Goal: Task Accomplishment & Management: Manage account settings

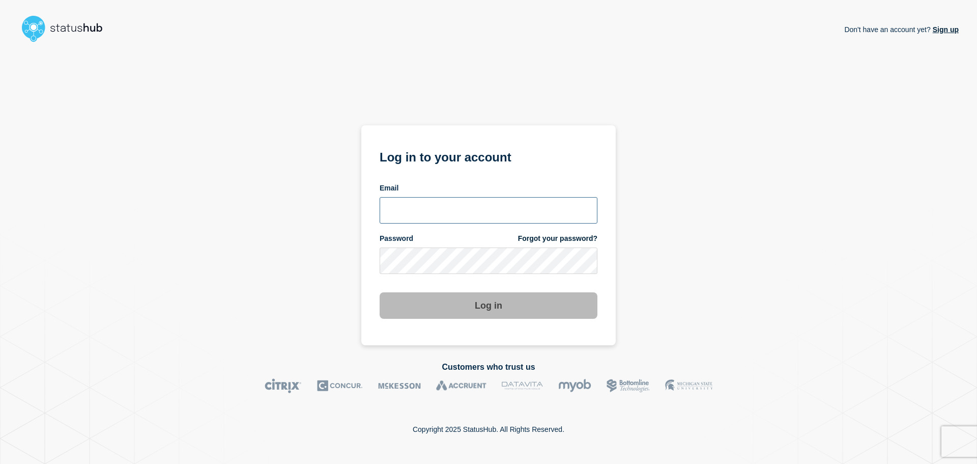
type input "[PERSON_NAME][EMAIL_ADDRESS][PERSON_NAME][DOMAIN_NAME]"
click at [433, 312] on button "Log in" at bounding box center [489, 305] width 218 height 26
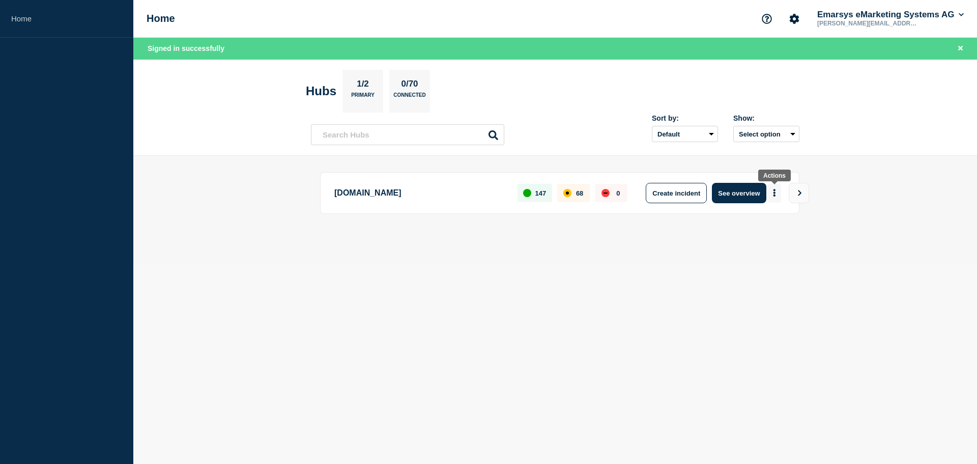
click at [770, 195] on button "More actions" at bounding box center [774, 193] width 13 height 19
click at [772, 237] on link "View Status Page" at bounding box center [773, 237] width 75 height 9
click at [775, 188] on button "More actions" at bounding box center [774, 193] width 13 height 19
click at [728, 188] on button "See overview" at bounding box center [739, 193] width 54 height 20
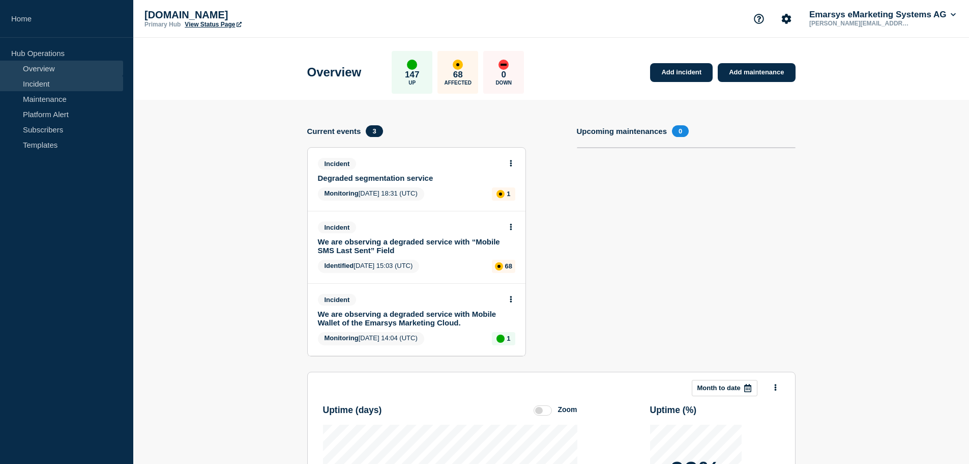
click at [42, 87] on link "Incident" at bounding box center [61, 83] width 123 height 15
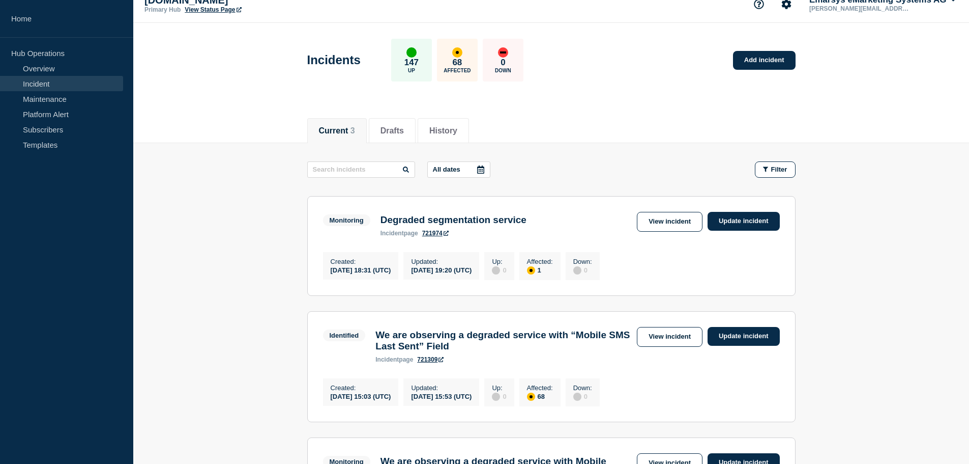
scroll to position [15, 0]
click at [740, 221] on link "Update incident" at bounding box center [744, 220] width 72 height 19
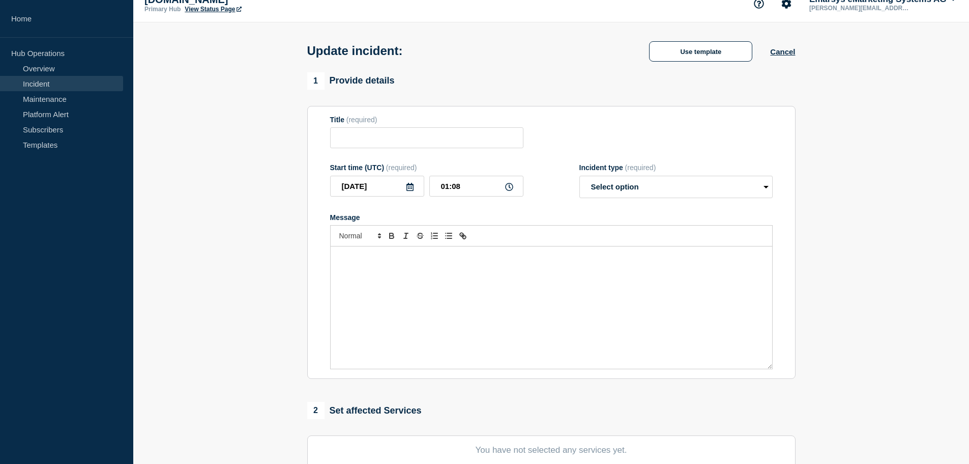
type input "Degraded segmentation service"
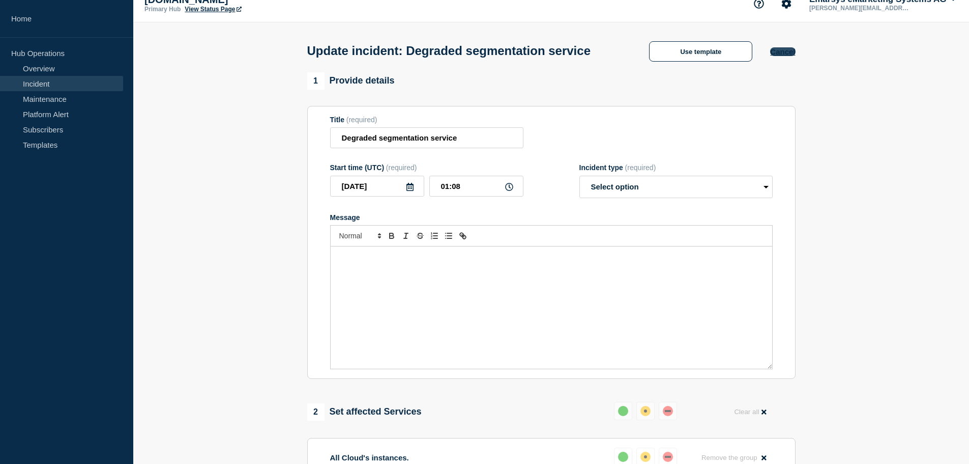
click at [784, 56] on button "Cancel" at bounding box center [782, 51] width 25 height 9
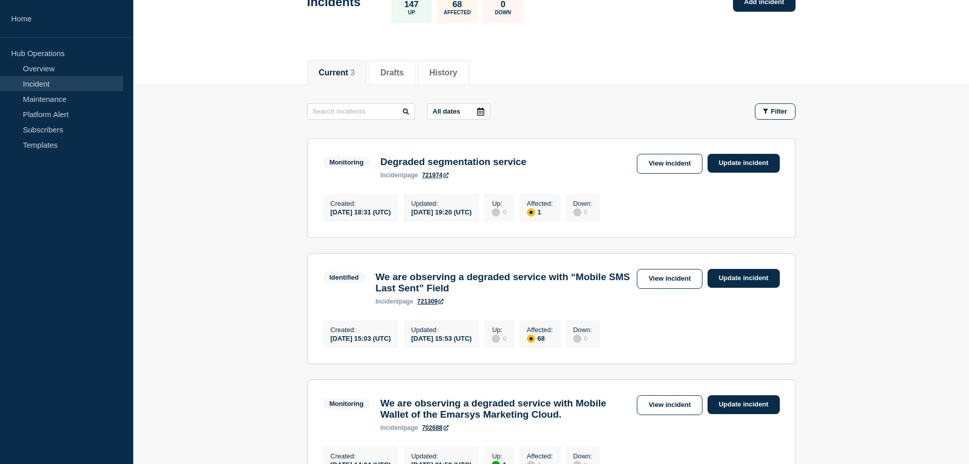
scroll to position [72, 0]
click at [730, 166] on link "Update incident" at bounding box center [744, 163] width 72 height 19
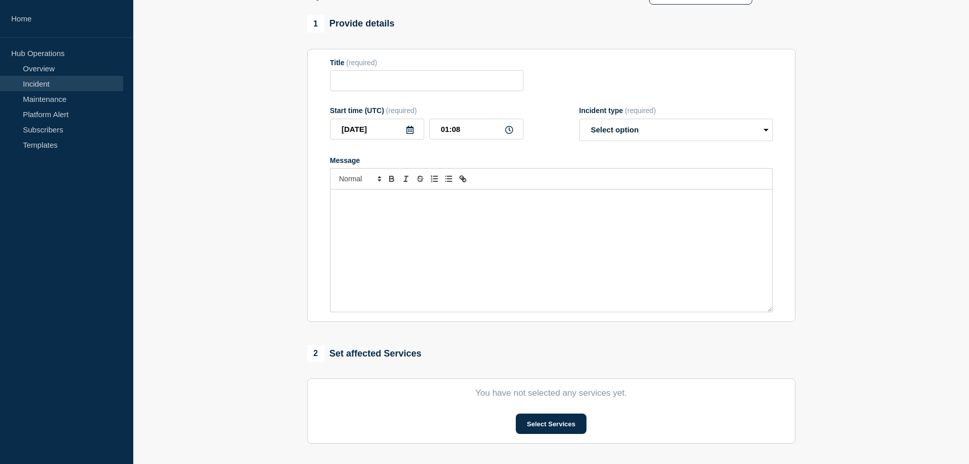
type input "Degraded segmentation service"
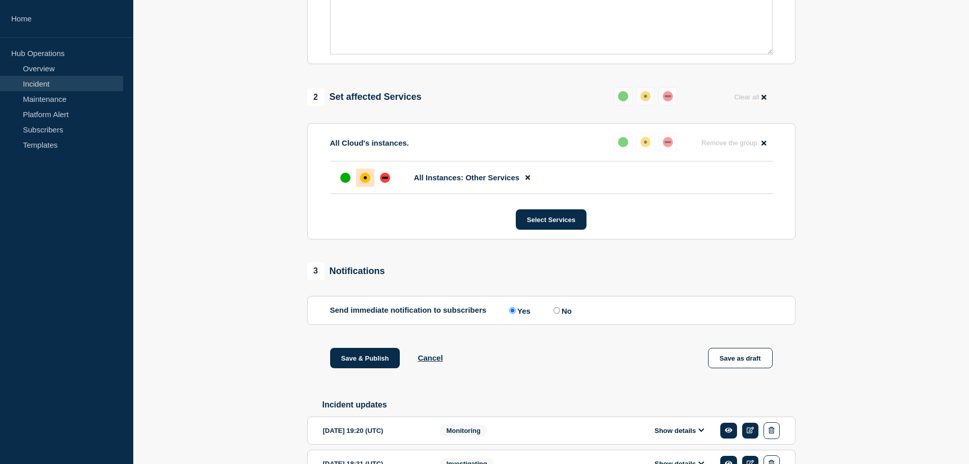
scroll to position [333, 0]
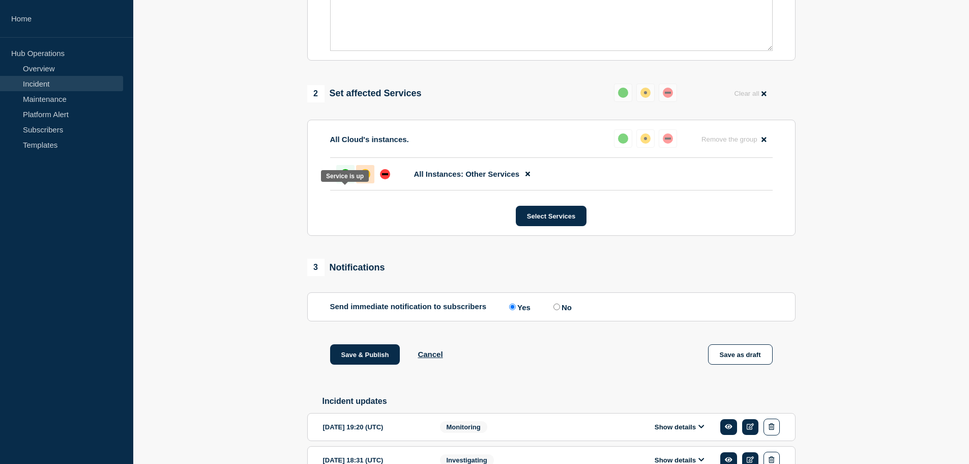
click at [344, 183] on div at bounding box center [345, 174] width 18 height 18
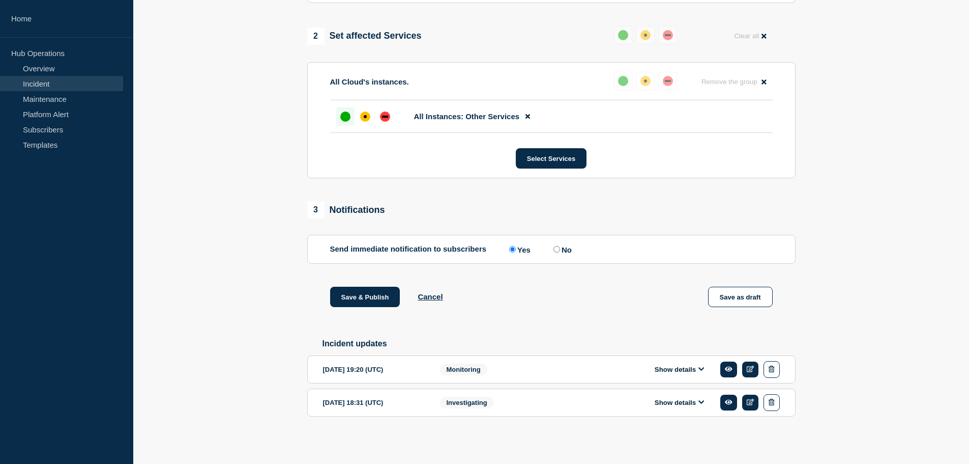
scroll to position [413, 0]
click at [629, 367] on div "Show details" at bounding box center [682, 369] width 195 height 17
click at [681, 368] on button "Show details" at bounding box center [680, 369] width 56 height 9
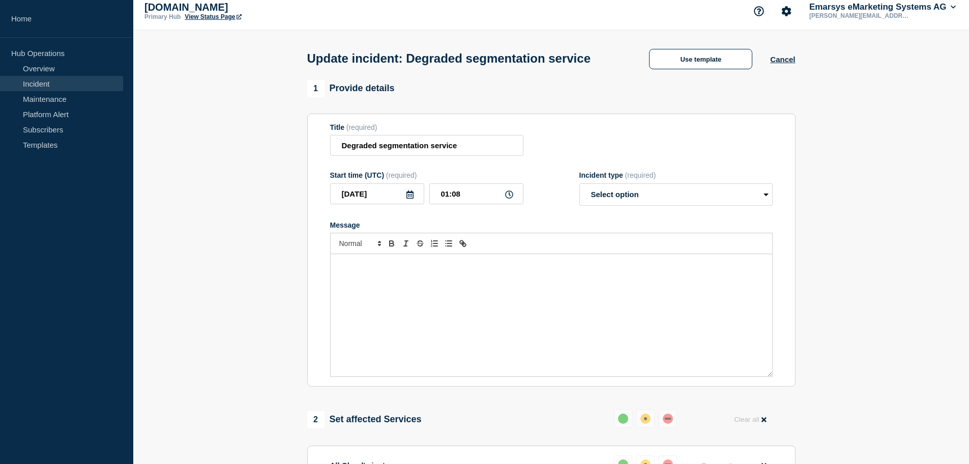
scroll to position [0, 0]
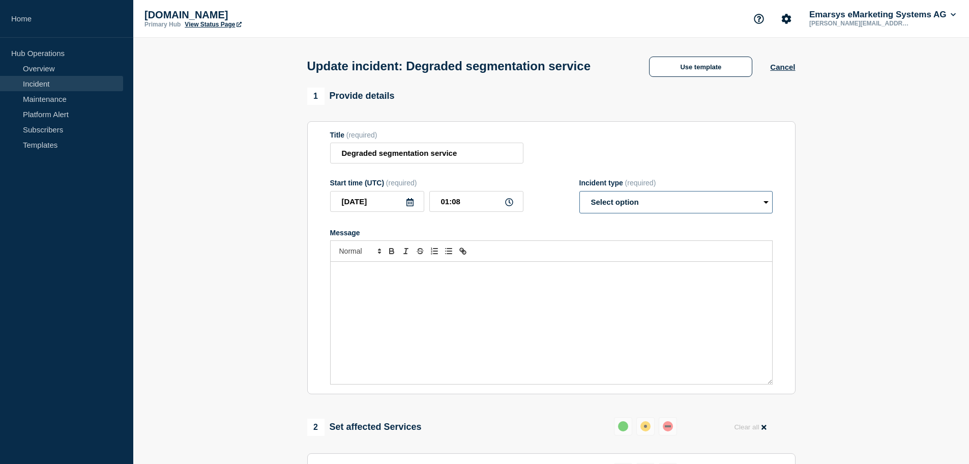
click at [619, 213] on select "Select option Investigating Identified Monitoring Resolved" at bounding box center [676, 202] width 193 height 22
select select "resolved"
click at [580, 210] on select "Select option Investigating Identified Monitoring Resolved" at bounding box center [676, 202] width 193 height 22
click at [575, 317] on div "Message" at bounding box center [552, 323] width 442 height 122
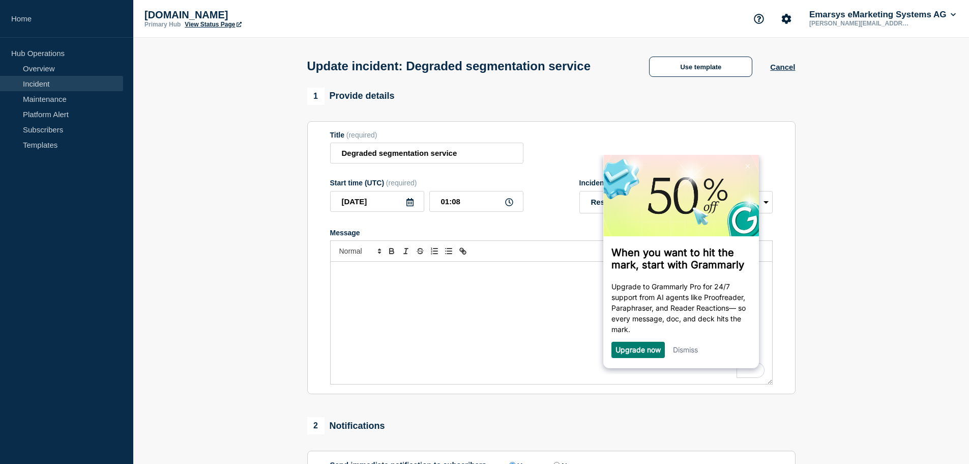
click at [839, 277] on section "1 Provide details Title (required) Degraded segmentation service Start time (UT…" at bounding box center [551, 454] width 836 height 732
click at [690, 346] on div "Dismiss" at bounding box center [685, 349] width 25 height 16
click at [689, 349] on link "Dismiss" at bounding box center [685, 349] width 25 height 9
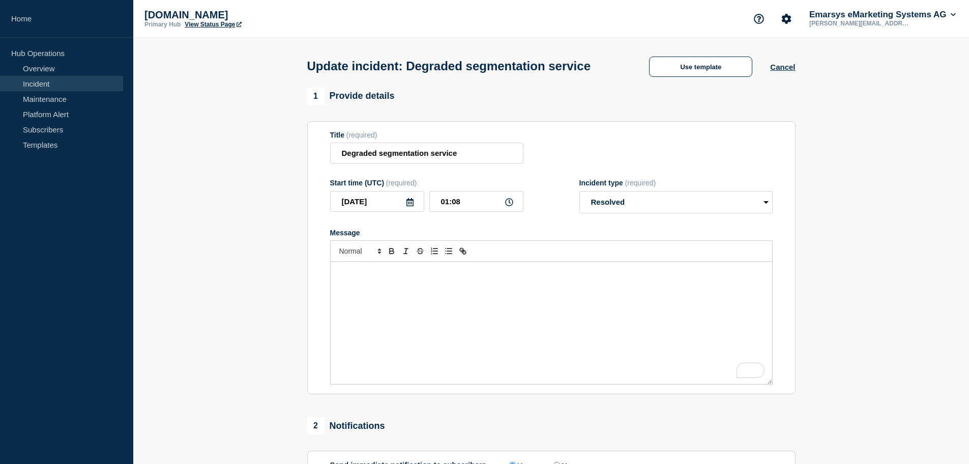
click at [426, 277] on p "To enrich screen reader interactions, please activate Accessibility in Grammarl…" at bounding box center [551, 272] width 426 height 9
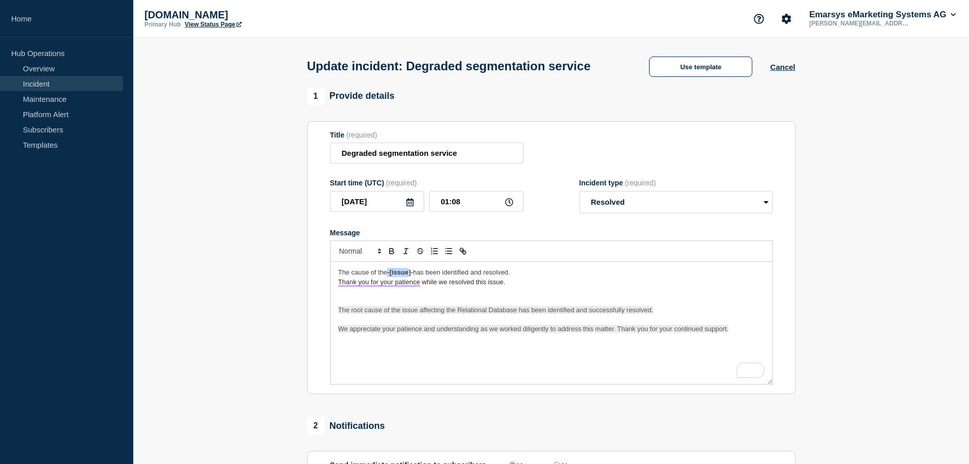
drag, startPoint x: 388, startPoint y: 291, endPoint x: 409, endPoint y: 292, distance: 20.9
click at [409, 277] on p "The cause of the -[issue]- has been identified and resolved." at bounding box center [551, 272] width 426 height 9
click at [482, 332] on span "We appreciate your patience and understanding as we worked diligently to addres…" at bounding box center [533, 329] width 391 height 8
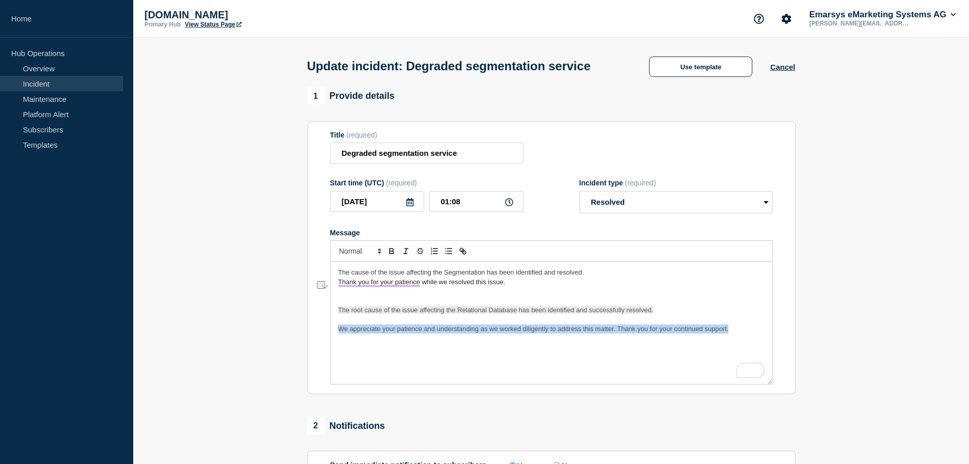
copy span "We appreciate your patience and understanding as we worked diligently to addres…"
click at [446, 285] on span "Thank you for your patience while we resolved this issue." at bounding box center [421, 282] width 167 height 8
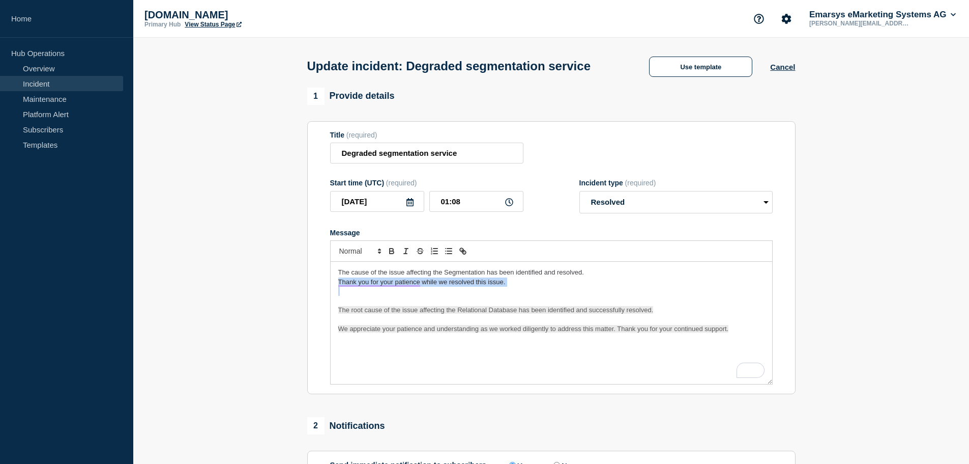
click at [446, 285] on span "Thank you for your patience while we resolved this issue." at bounding box center [421, 282] width 167 height 8
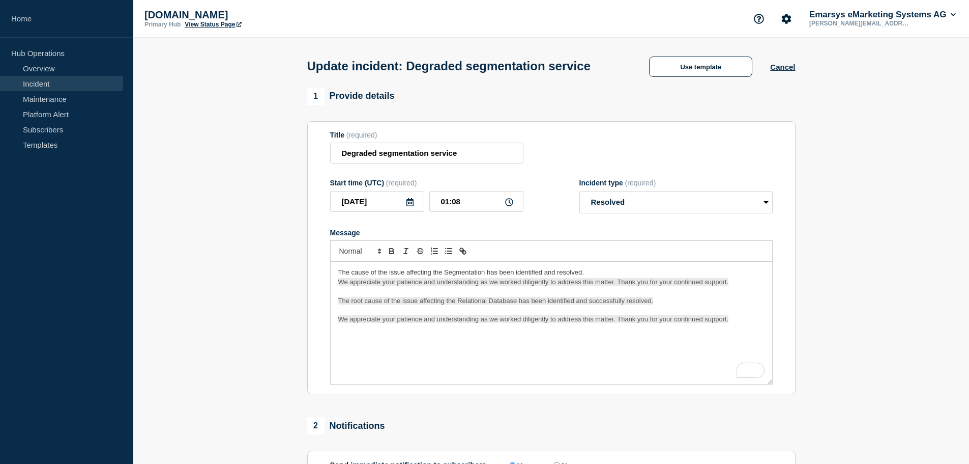
click at [457, 296] on p "To enrich screen reader interactions, please activate Accessibility in Grammarl…" at bounding box center [551, 290] width 426 height 9
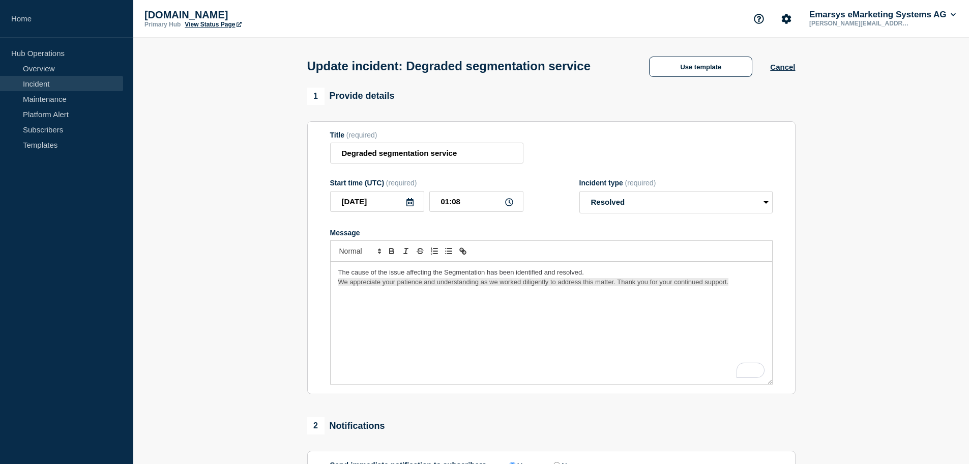
click at [469, 285] on span "We appreciate your patience and understanding as we worked diligently to addres…" at bounding box center [533, 282] width 391 height 8
drag, startPoint x: 462, startPoint y: 290, endPoint x: 441, endPoint y: 290, distance: 20.9
click at [441, 276] on span "The cause of the issue affecting the Segmentation has been identified and resol…" at bounding box center [461, 272] width 246 height 8
click at [436, 285] on span "We appreciate your patience and understanding as we worked diligently to addres…" at bounding box center [533, 282] width 391 height 8
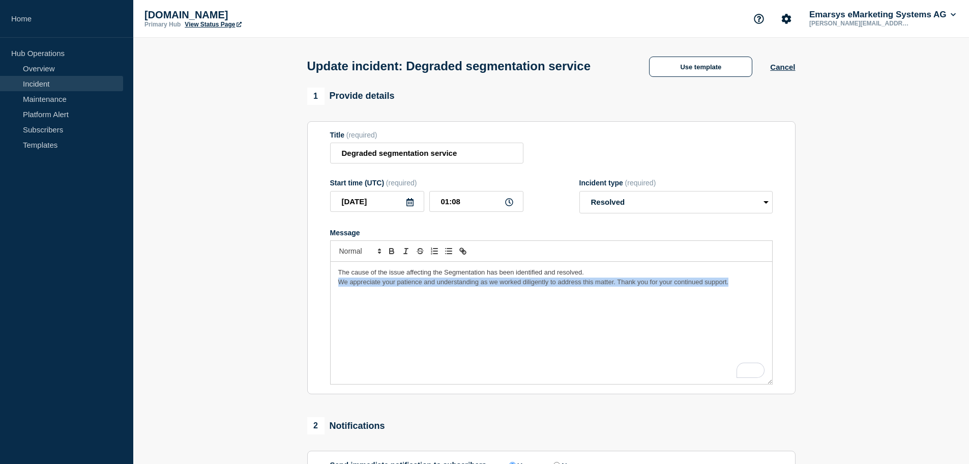
click at [436, 285] on span "We appreciate your patience and understanding as we worked diligently to addres…" at bounding box center [533, 282] width 391 height 8
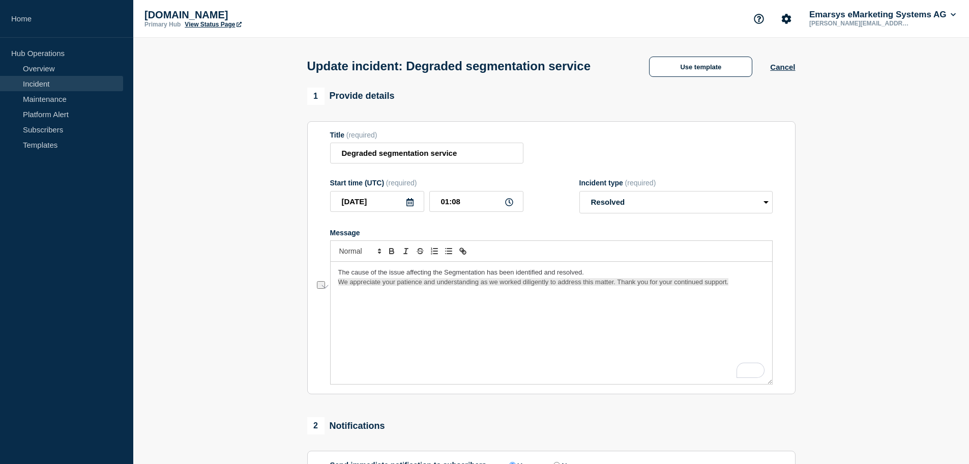
click at [584, 277] on p "The cause of the issue affecting the Segmentation has been identified and resol…" at bounding box center [551, 272] width 426 height 9
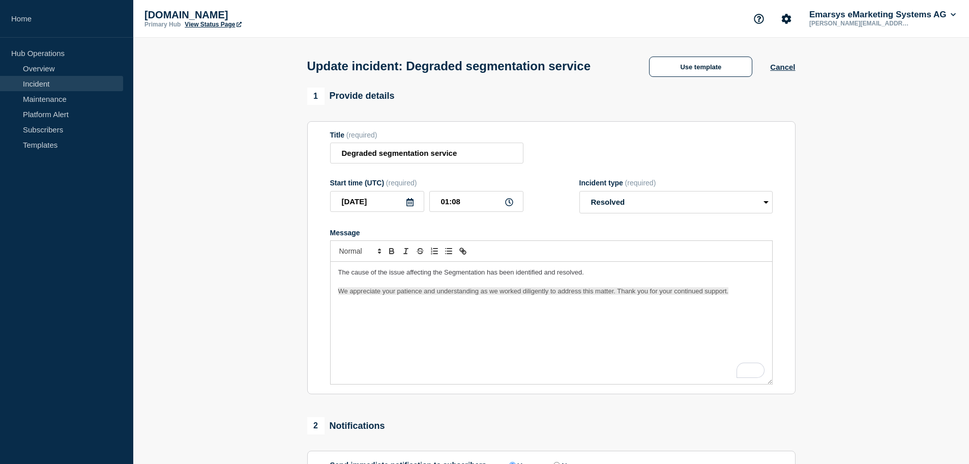
click at [563, 286] on p "To enrich screen reader interactions, please activate Accessibility in Grammarl…" at bounding box center [551, 281] width 426 height 9
click at [416, 295] on span "We appreciate your patience and understanding as we worked diligently to addres…" at bounding box center [533, 291] width 391 height 8
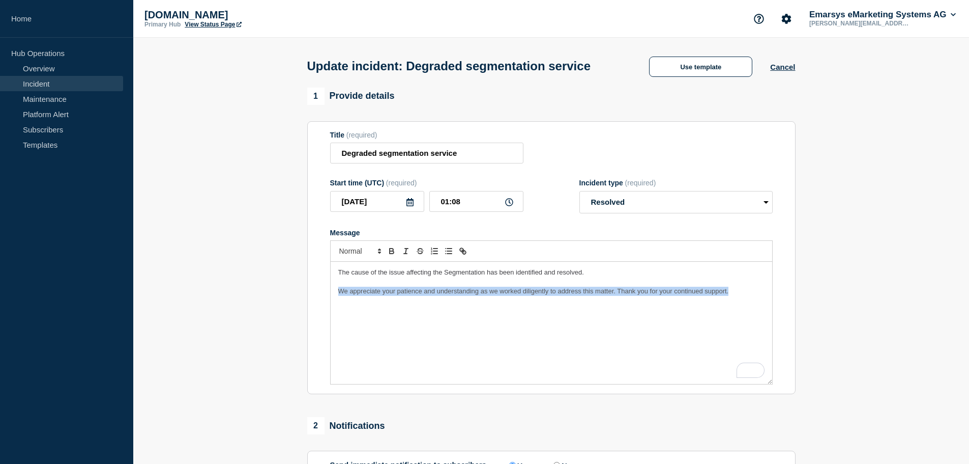
click at [416, 295] on span "We appreciate your patience and understanding as we worked diligently to addres…" at bounding box center [533, 291] width 391 height 8
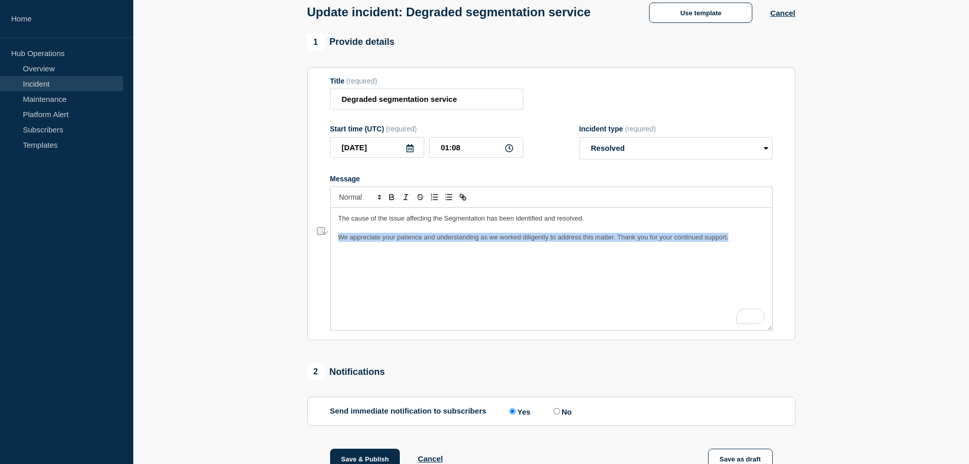
scroll to position [49, 0]
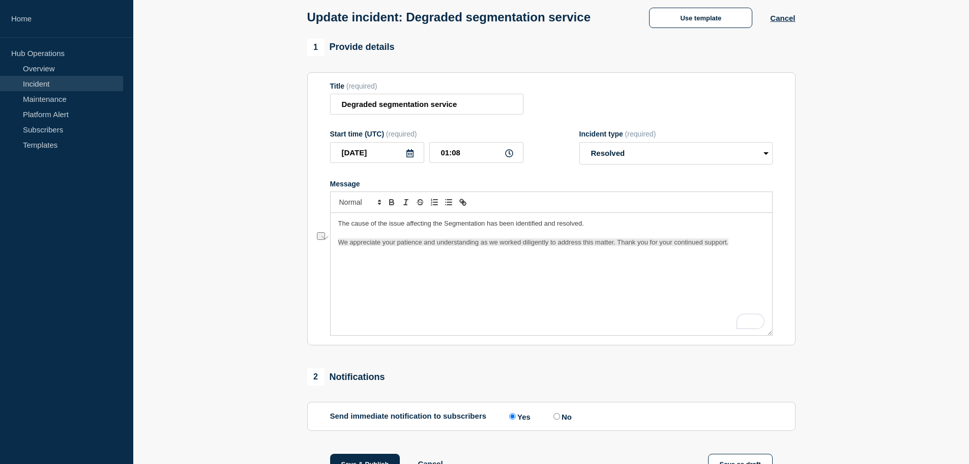
click at [397, 238] on p "To enrich screen reader interactions, please activate Accessibility in Grammarl…" at bounding box center [551, 232] width 426 height 9
click at [385, 246] on span "We appreciate your patience and understanding as we worked diligently to addres…" at bounding box center [533, 242] width 391 height 8
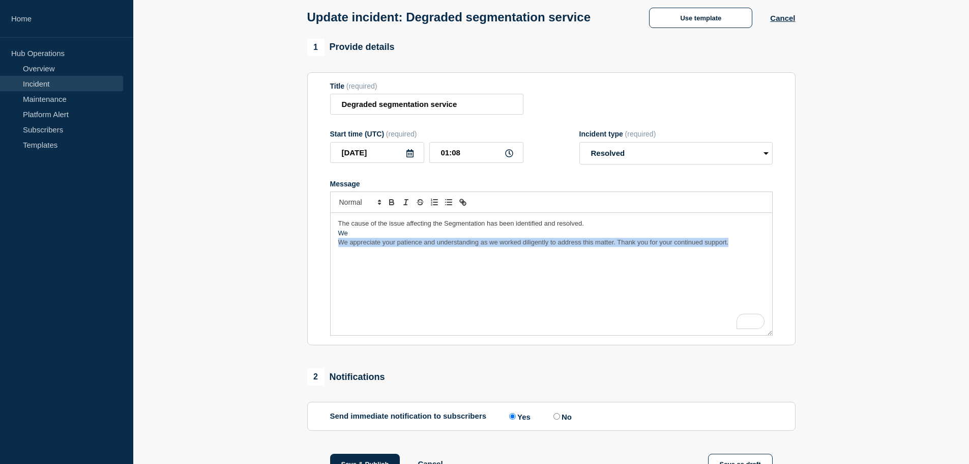
click at [385, 246] on span "We appreciate your patience and understanding as we worked diligently to addres…" at bounding box center [533, 242] width 391 height 8
copy span "We appreciate your patience and understanding as we worked diligently to addres…"
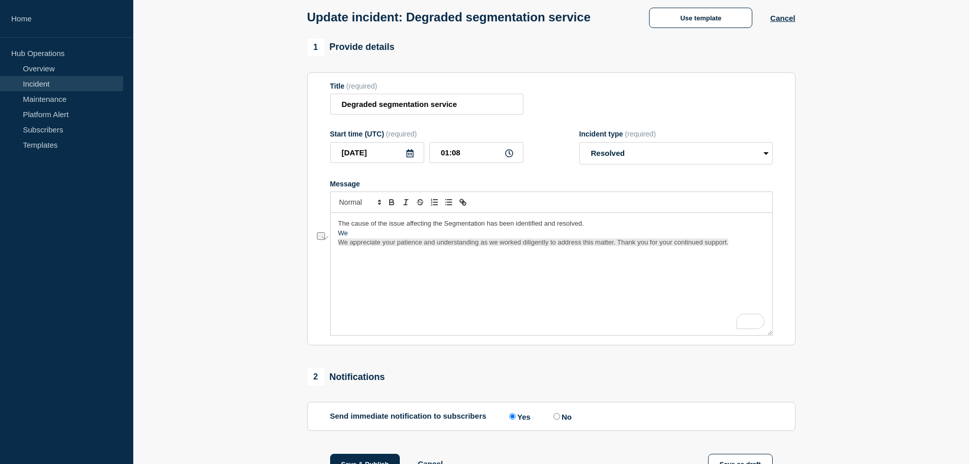
click at [369, 238] on p "We" at bounding box center [551, 232] width 426 height 9
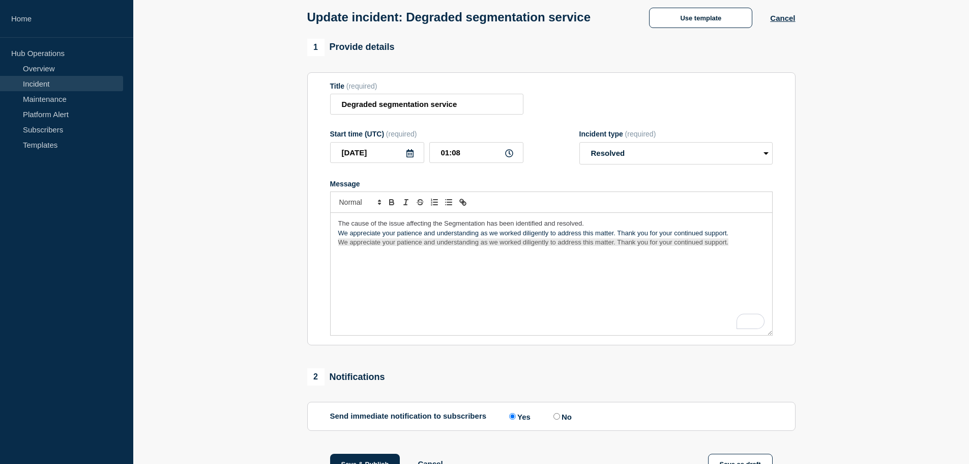
click at [599, 228] on p "The cause of the issue affecting the Segmentation has been identified and resol…" at bounding box center [551, 223] width 426 height 9
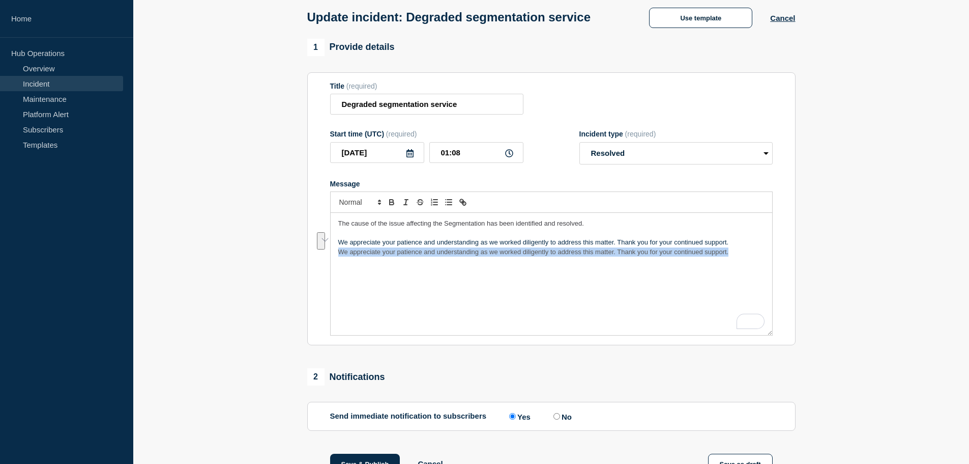
drag, startPoint x: 738, startPoint y: 257, endPoint x: 743, endPoint y: 275, distance: 19.0
click at [743, 275] on div "The cause of the issue affecting the Segmentation has been identified and resol…" at bounding box center [552, 274] width 442 height 122
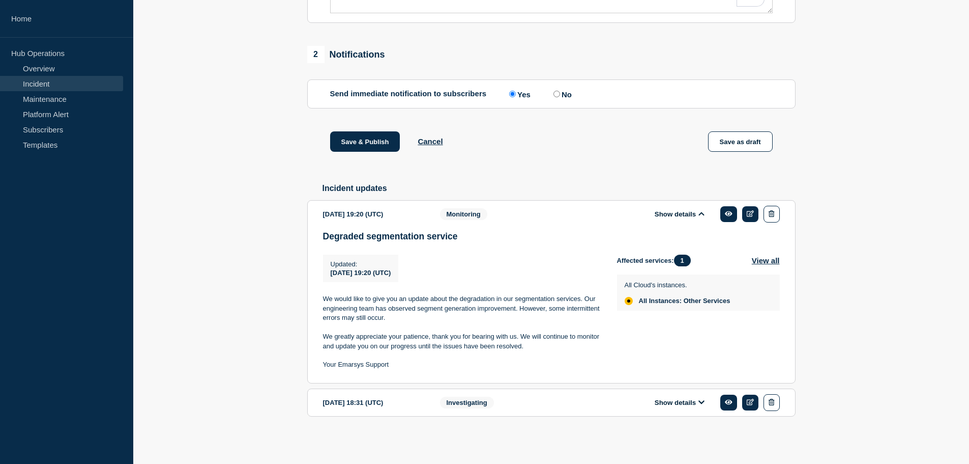
scroll to position [394, 0]
click at [379, 135] on button "Save & Publish" at bounding box center [365, 141] width 70 height 20
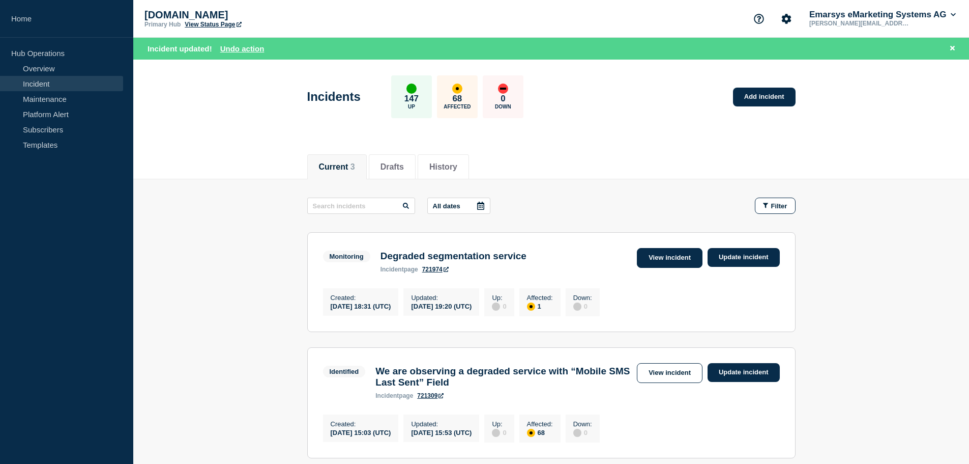
click at [691, 253] on link "View incident" at bounding box center [670, 258] width 66 height 20
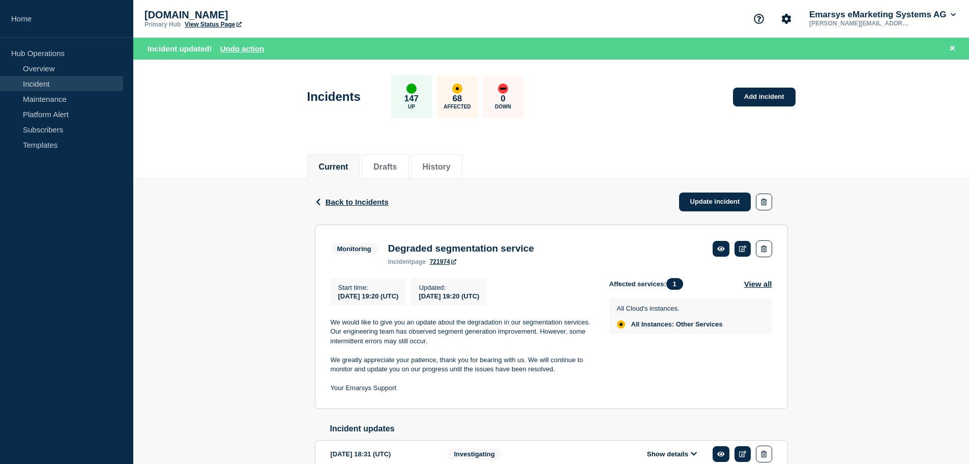
scroll to position [58, 0]
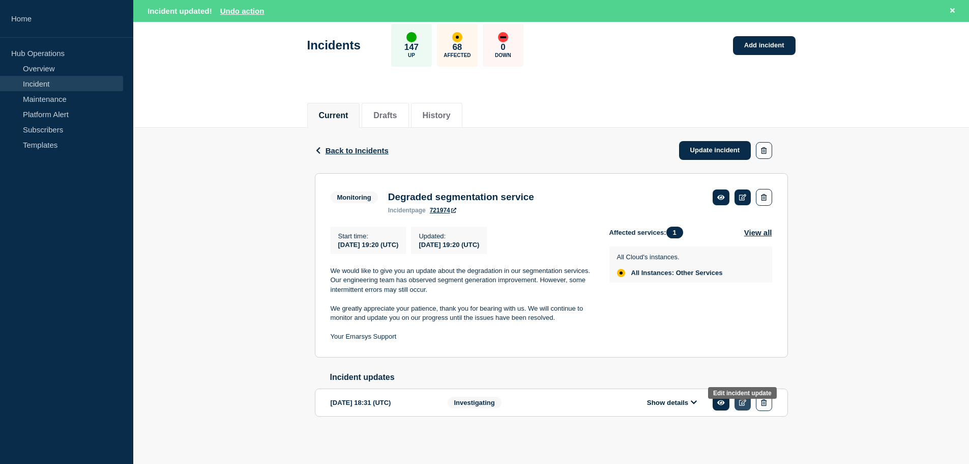
click at [745, 400] on icon at bounding box center [743, 402] width 8 height 7
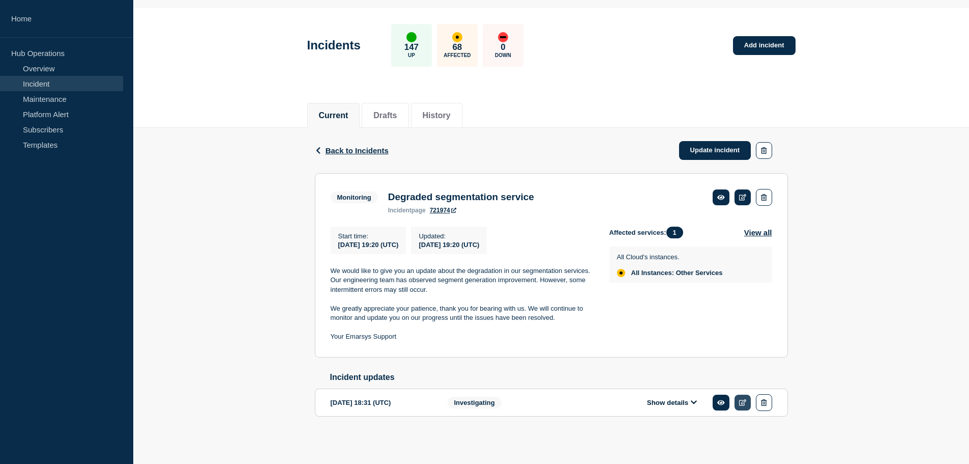
scroll to position [36, 0]
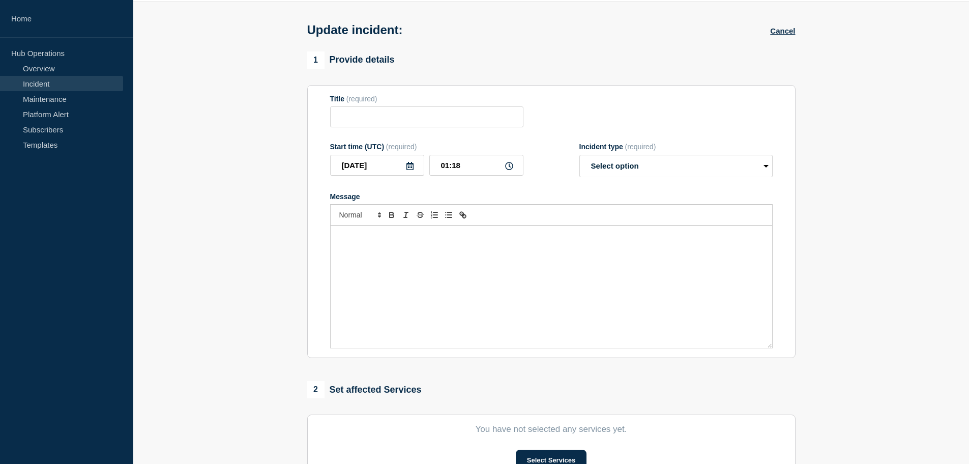
type input "Degraded segmentation service"
type input "[DATE]"
type input "18:31"
select select "investigating"
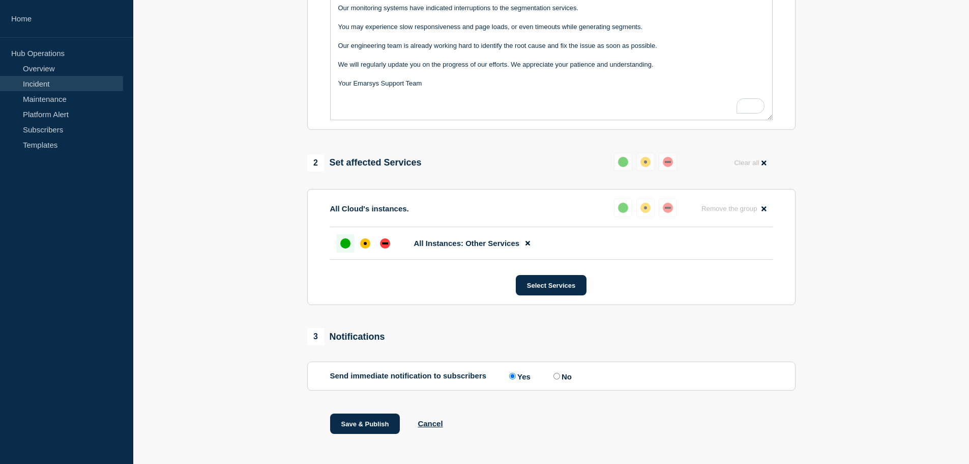
scroll to position [277, 0]
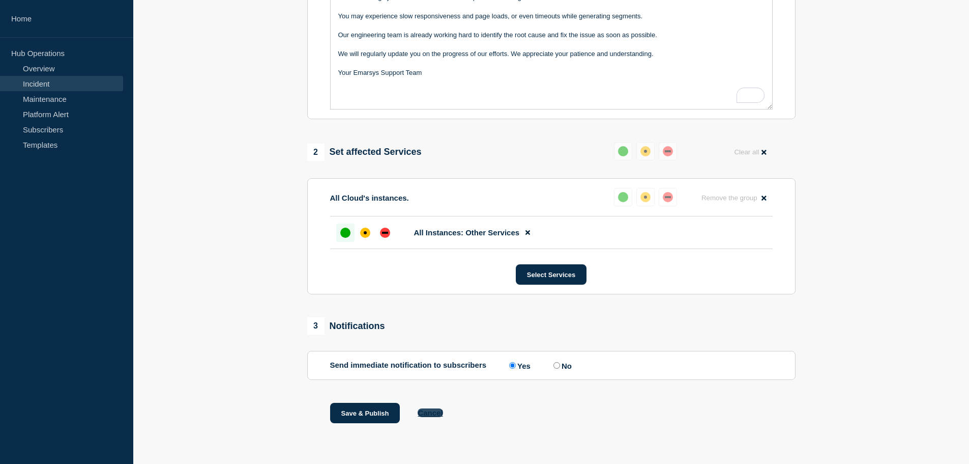
click at [432, 414] on button "Cancel" at bounding box center [430, 412] width 25 height 9
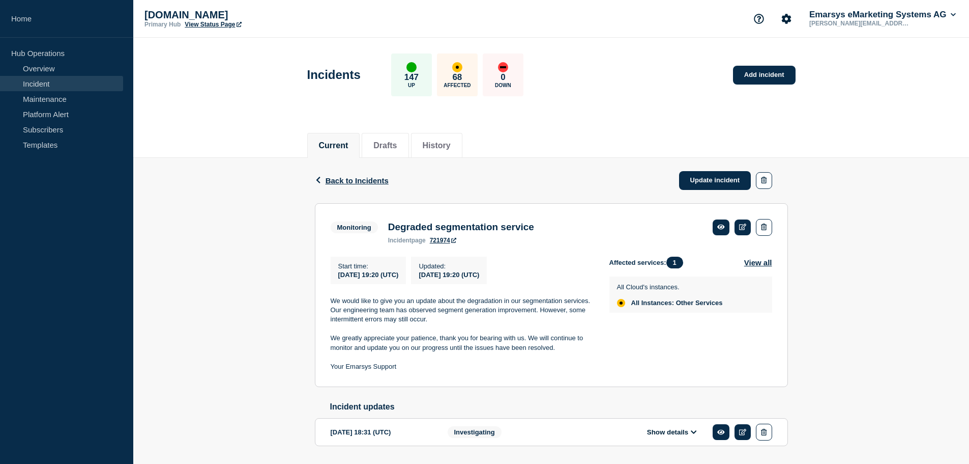
scroll to position [36, 0]
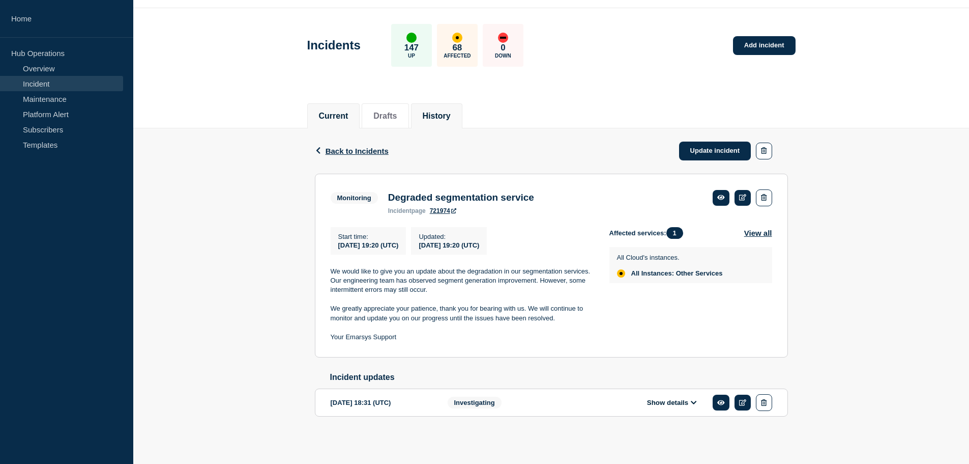
click at [439, 111] on button "History" at bounding box center [437, 115] width 28 height 9
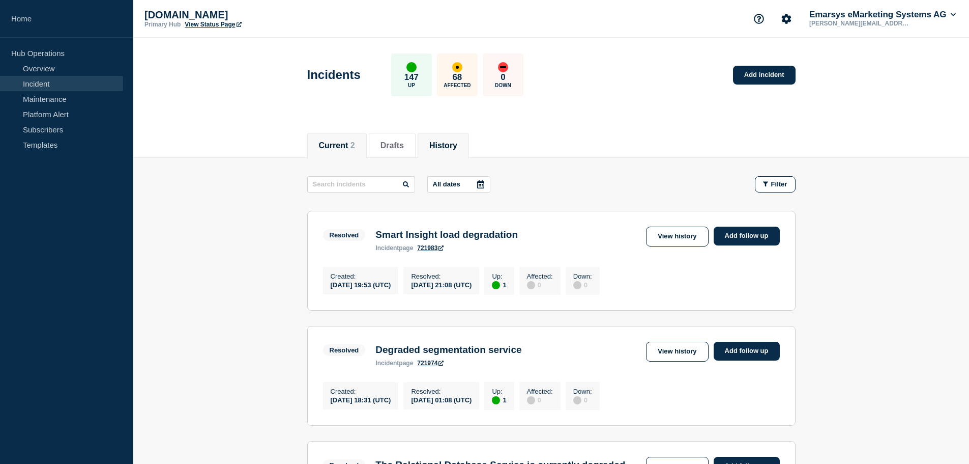
click at [350, 148] on button "Current 2" at bounding box center [337, 145] width 36 height 9
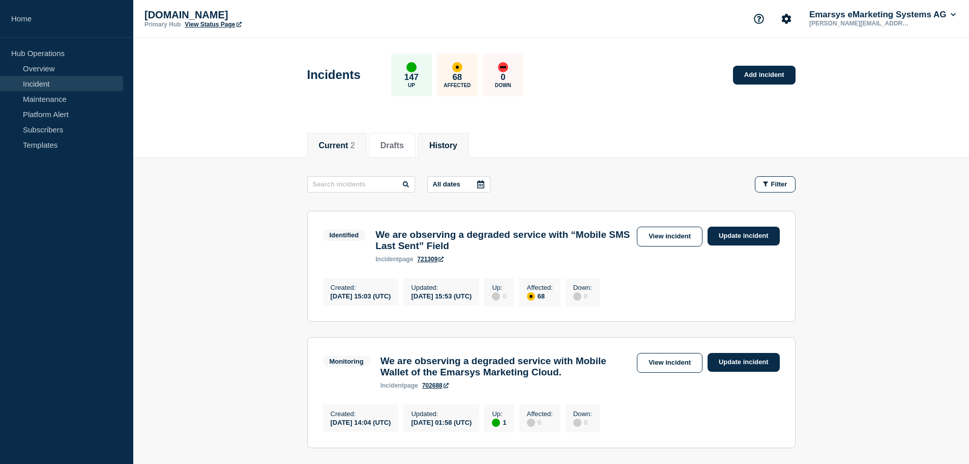
click at [457, 153] on li "History" at bounding box center [443, 145] width 51 height 25
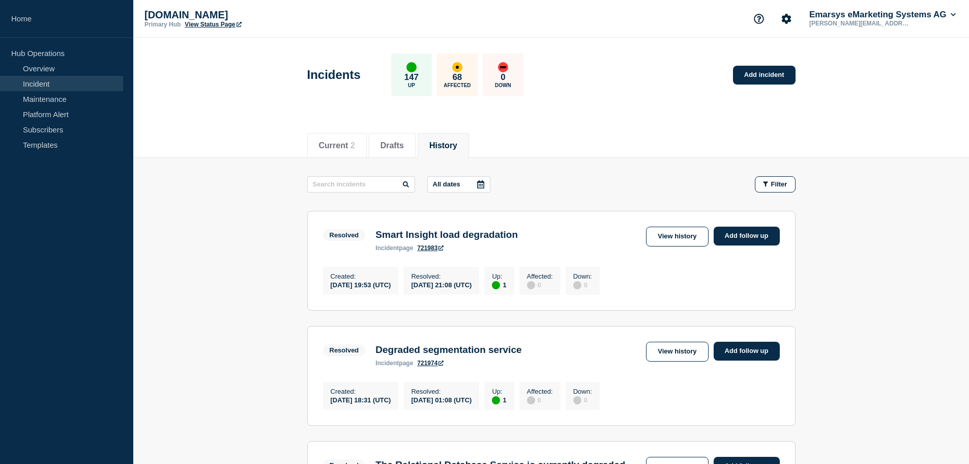
click at [453, 143] on button "History" at bounding box center [443, 145] width 28 height 9
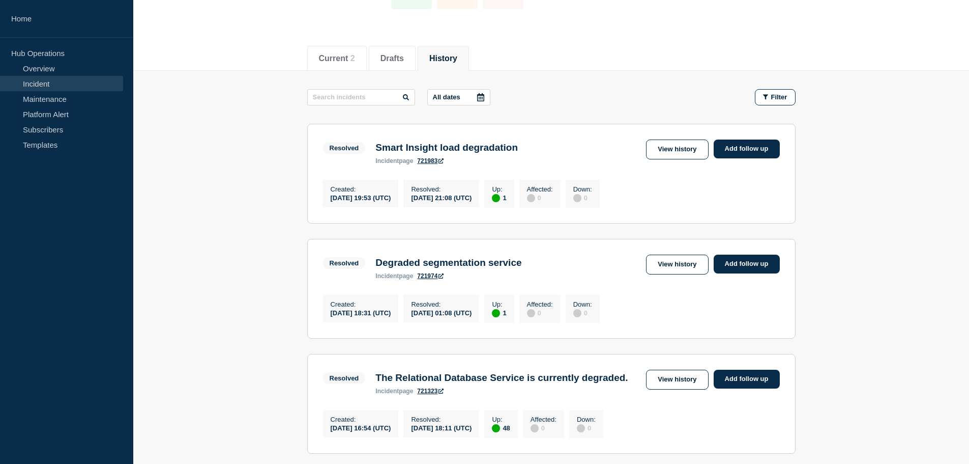
scroll to position [89, 0]
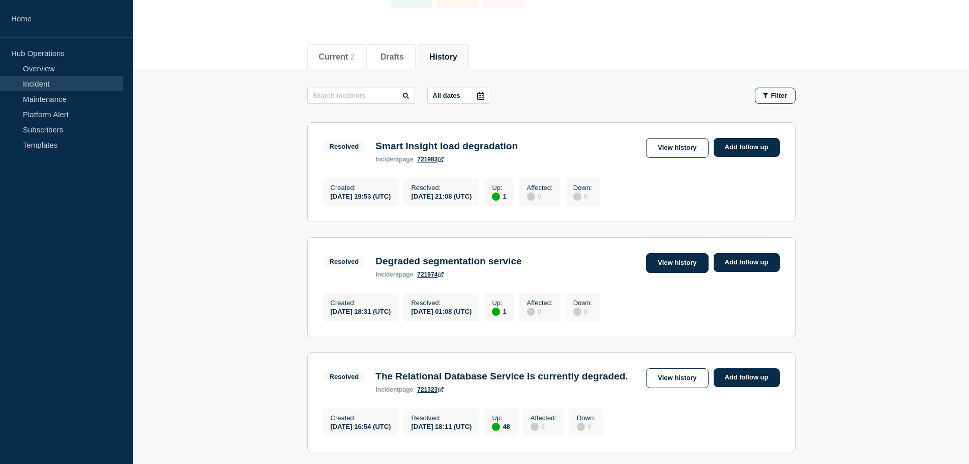
click at [685, 264] on link "View history" at bounding box center [677, 263] width 62 height 20
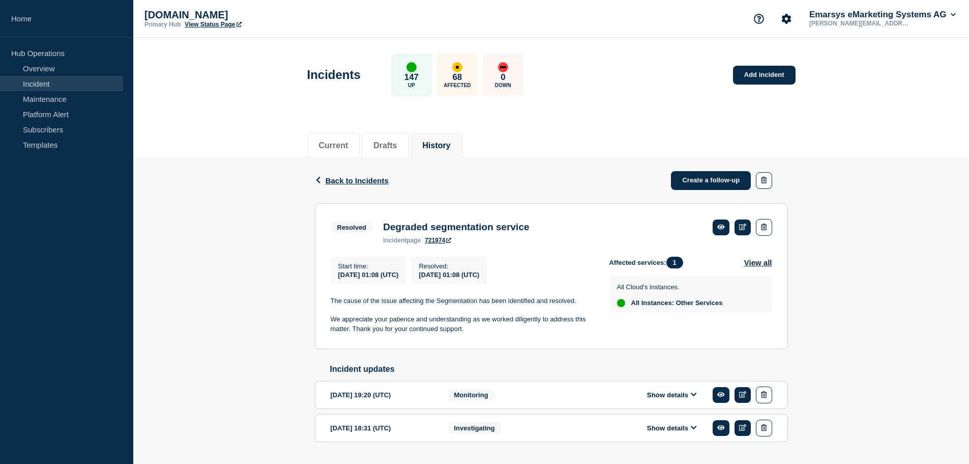
scroll to position [32, 0]
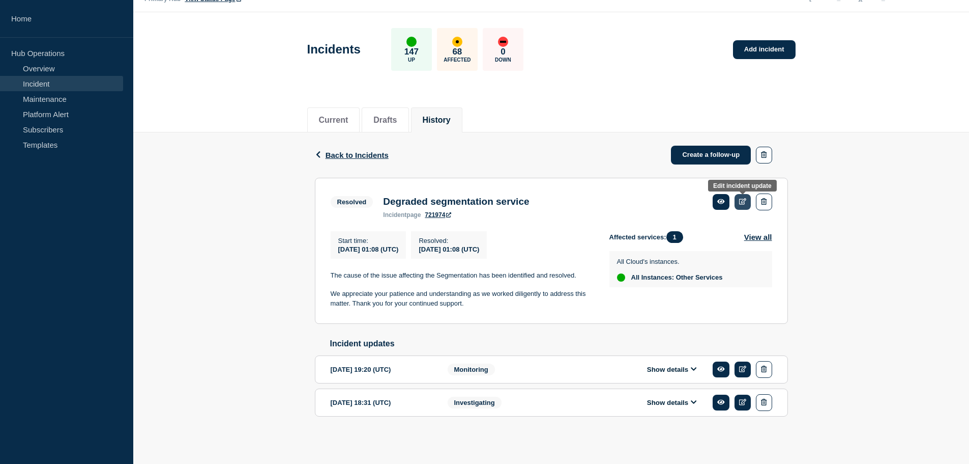
click at [740, 198] on icon at bounding box center [743, 201] width 8 height 7
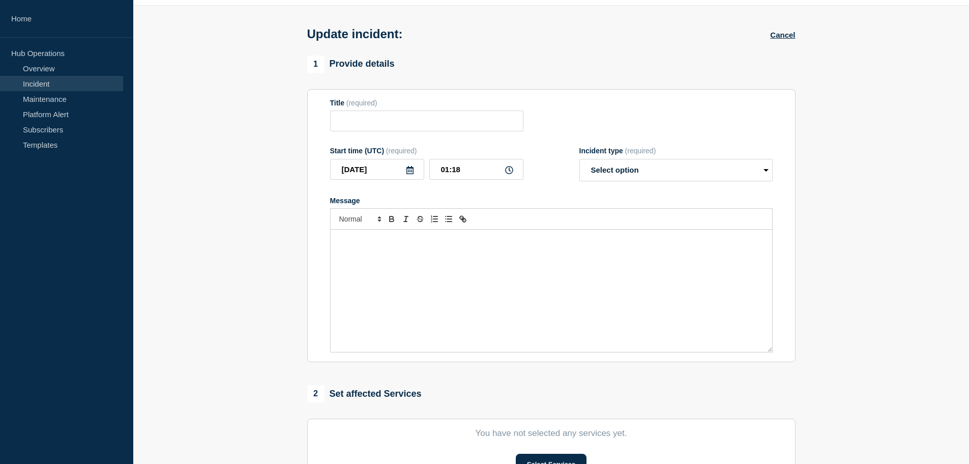
type input "Degraded segmentation service"
type input "01:08"
select select "resolved"
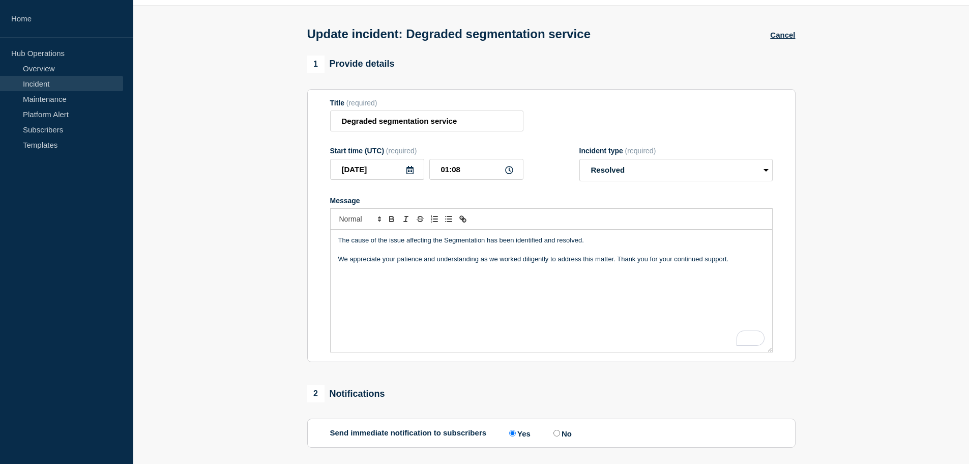
click at [408, 171] on icon at bounding box center [410, 170] width 8 height 8
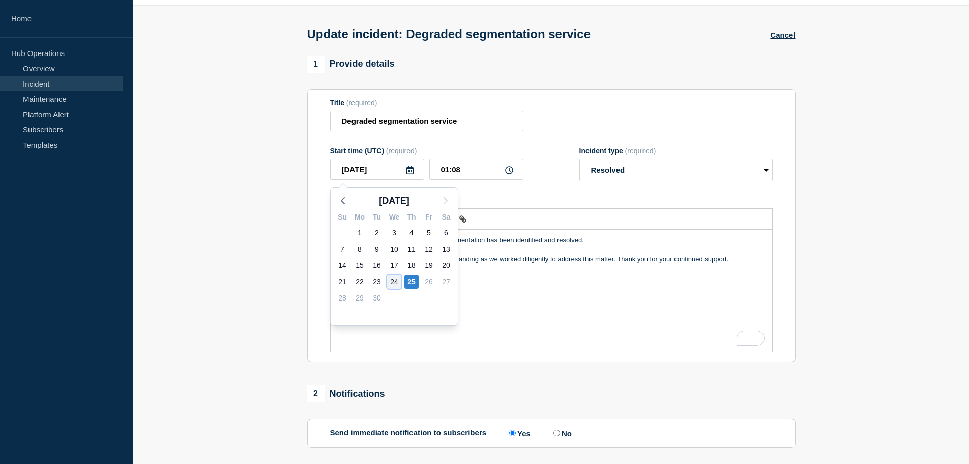
click at [396, 280] on div "24" at bounding box center [394, 281] width 14 height 14
type input "[DATE]"
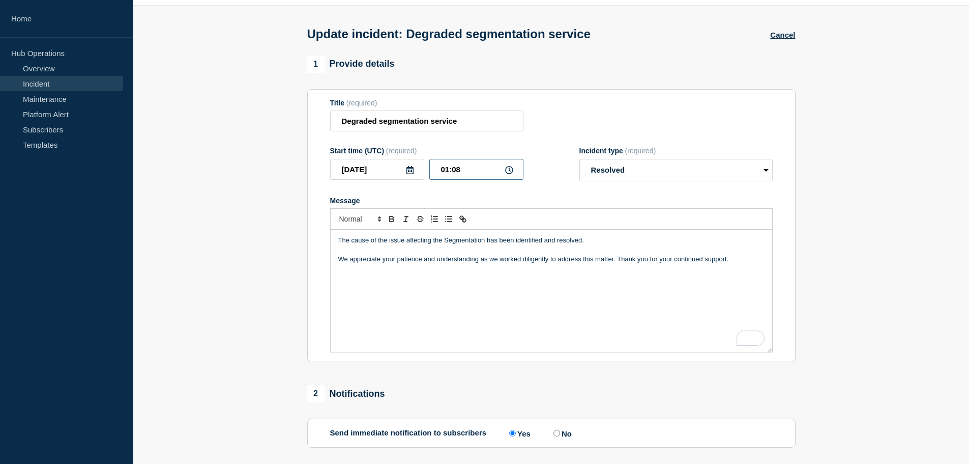
click at [468, 168] on input "01:08" at bounding box center [476, 169] width 94 height 21
click at [449, 166] on input "01:08" at bounding box center [476, 169] width 94 height 21
type input "07:12"
click at [291, 221] on section "1 Provide details Title (required) Degraded segmentation service Start time (UT…" at bounding box center [551, 285] width 836 height 461
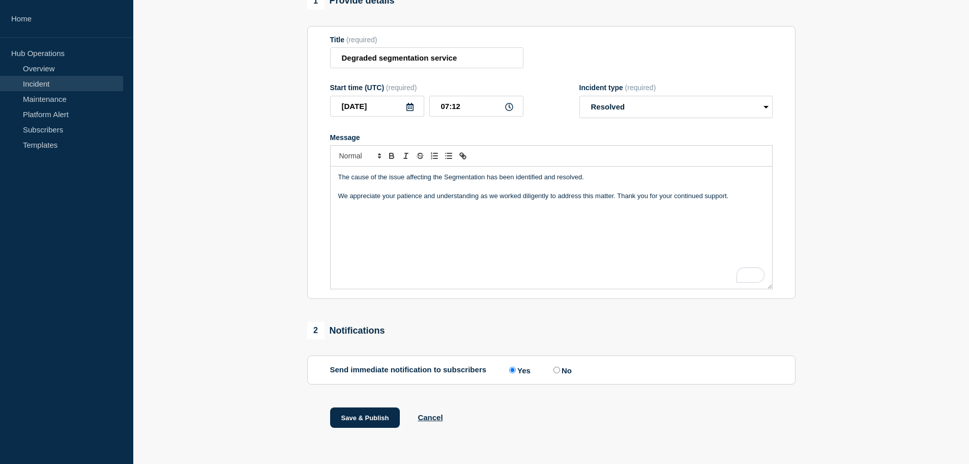
scroll to position [102, 0]
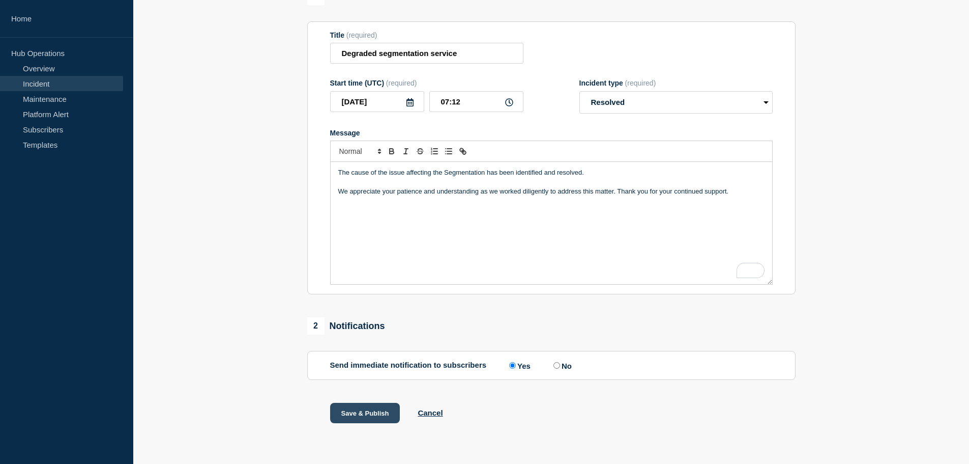
click at [348, 412] on button "Save & Publish" at bounding box center [365, 412] width 70 height 20
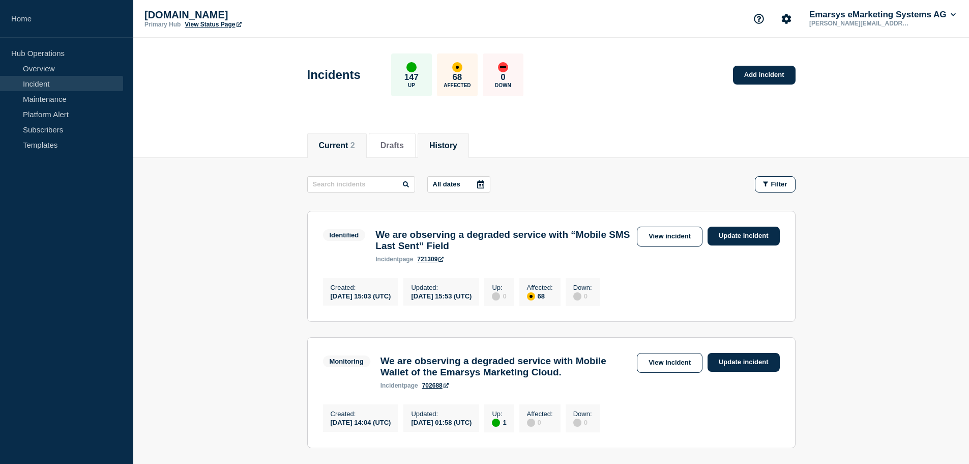
click at [463, 133] on li "History" at bounding box center [443, 145] width 51 height 25
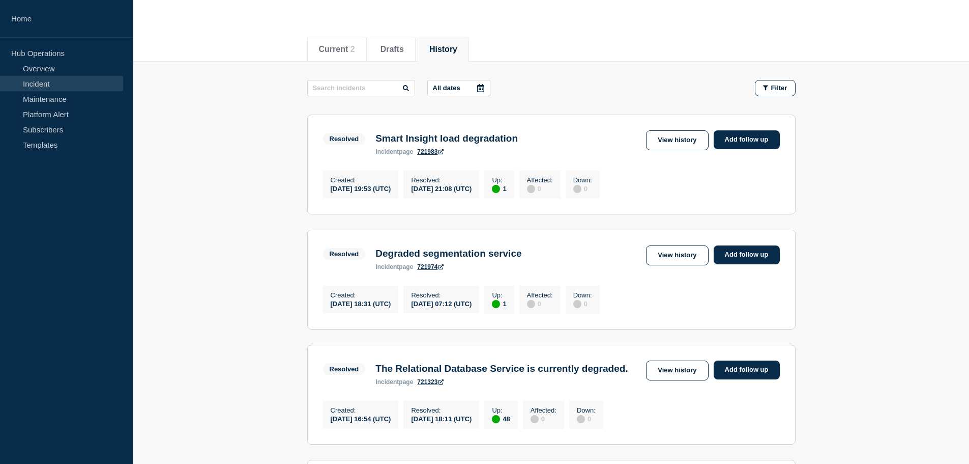
scroll to position [97, 0]
click at [683, 255] on link "View history" at bounding box center [677, 255] width 62 height 20
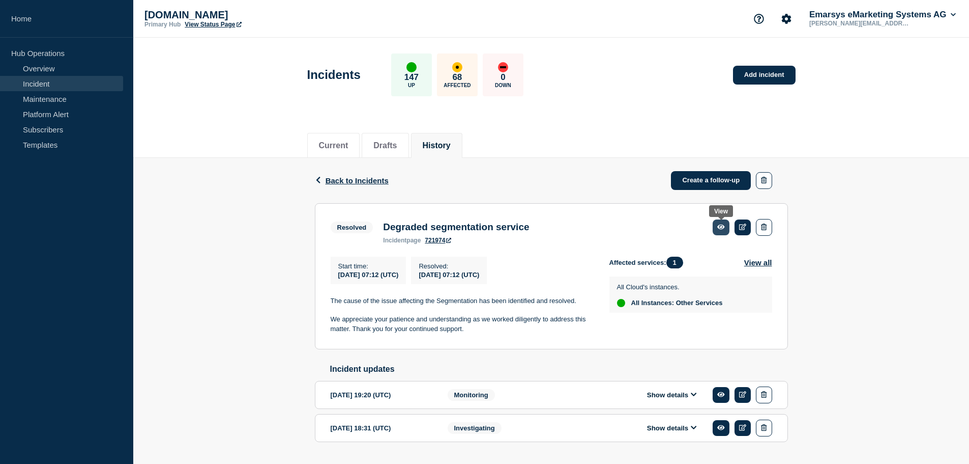
click at [727, 223] on link at bounding box center [721, 227] width 17 height 16
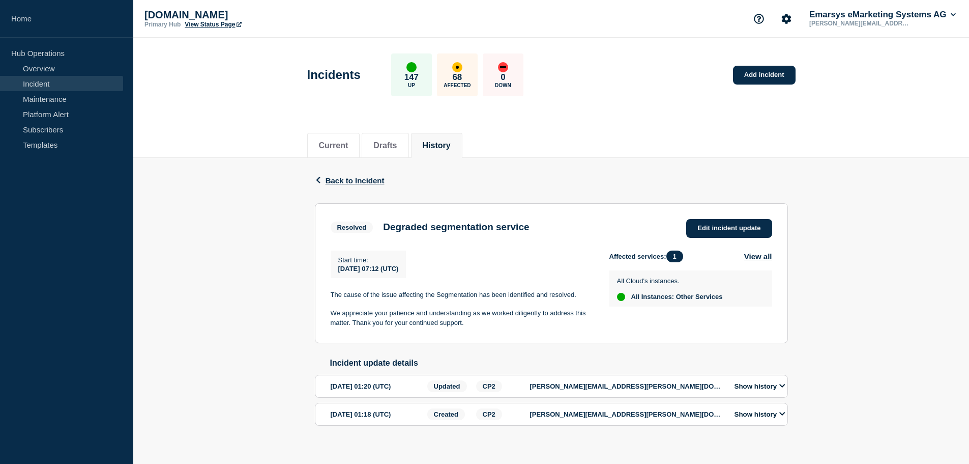
scroll to position [13, 0]
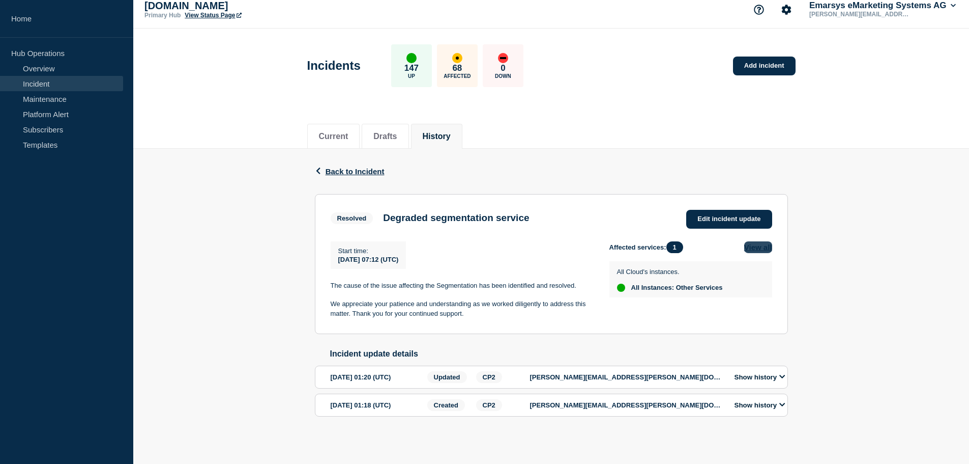
click at [761, 243] on button "View all" at bounding box center [758, 247] width 28 height 12
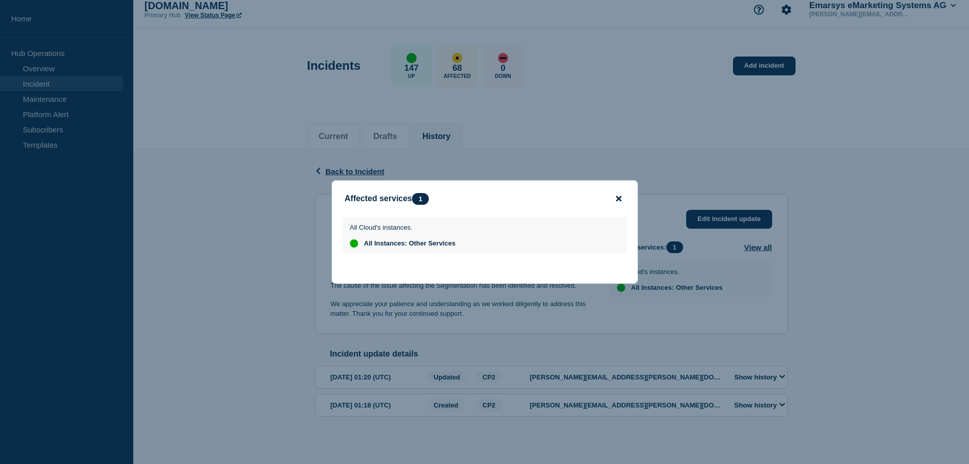
click at [621, 197] on icon "close button" at bounding box center [619, 198] width 6 height 8
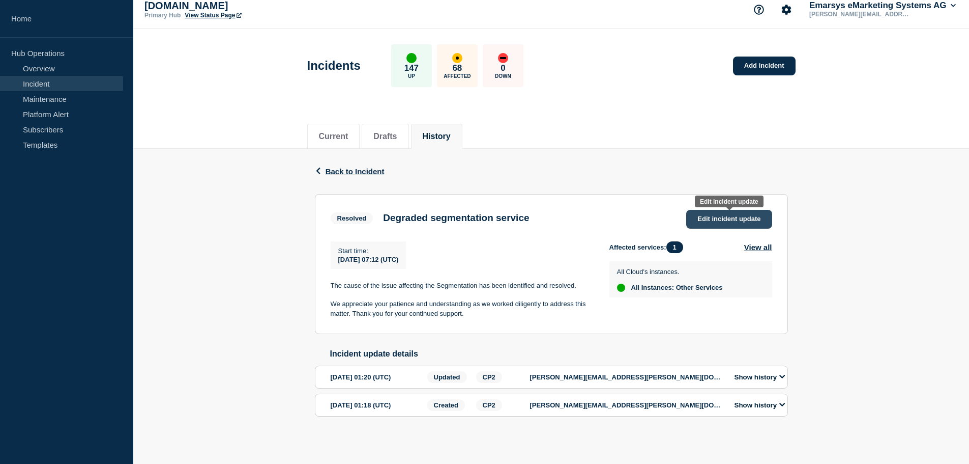
click at [723, 215] on span "Edit incident update" at bounding box center [729, 219] width 63 height 8
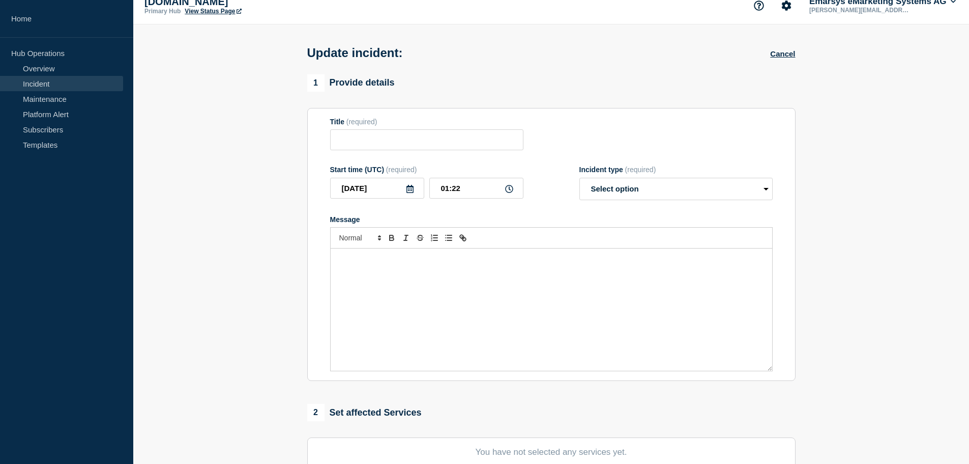
type input "Degraded segmentation service"
type input "[DATE]"
type input "07:12"
select select "resolved"
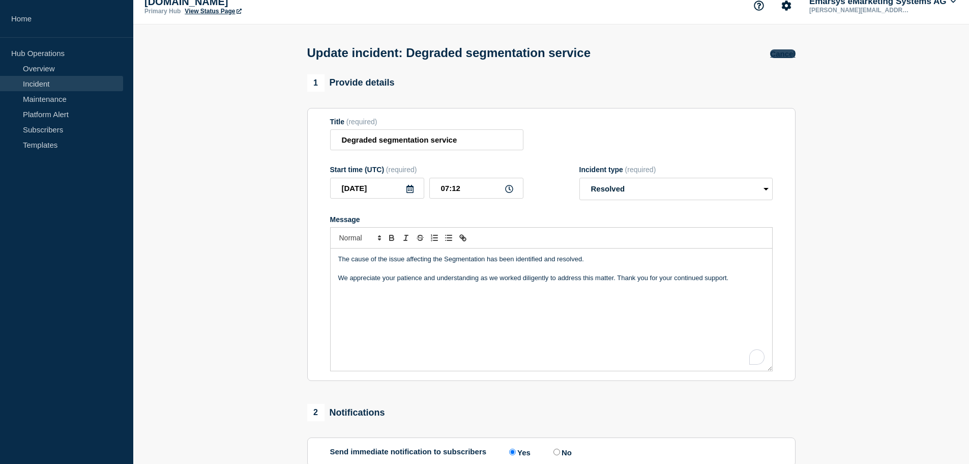
click at [783, 57] on button "Cancel" at bounding box center [782, 53] width 25 height 9
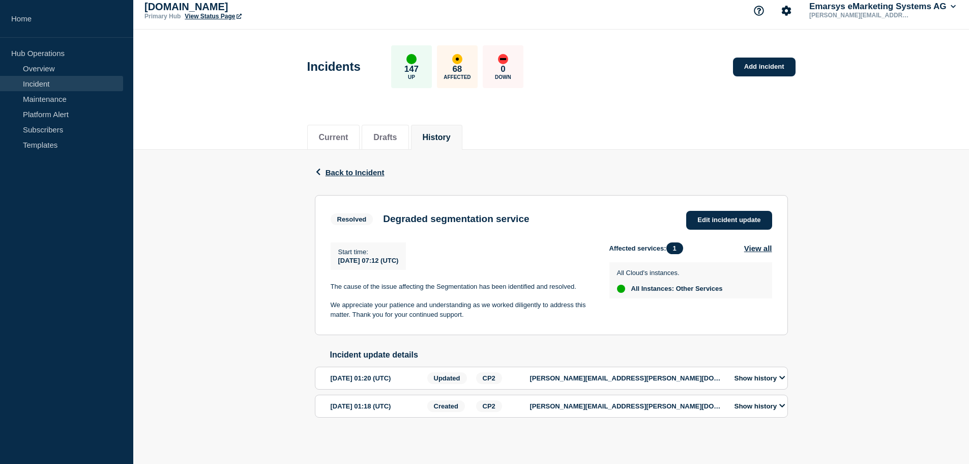
scroll to position [13, 0]
click at [352, 168] on span "Back to Incident" at bounding box center [355, 171] width 59 height 9
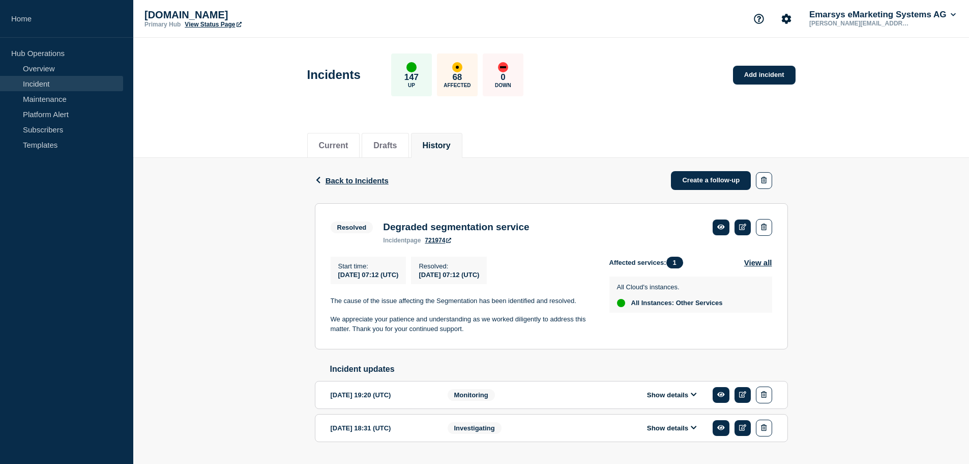
click at [459, 151] on li "History" at bounding box center [436, 145] width 51 height 25
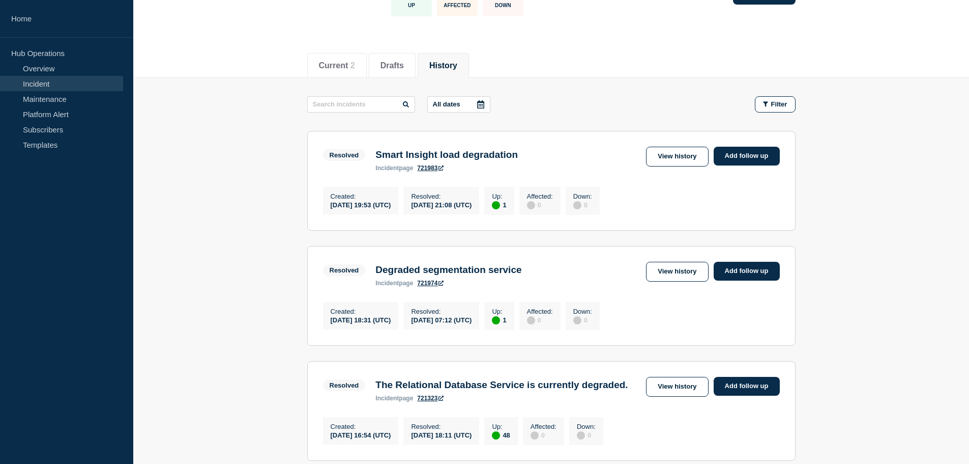
scroll to position [80, 0]
click at [429, 286] on link "721974" at bounding box center [430, 282] width 26 height 7
